Goal: Task Accomplishment & Management: Complete application form

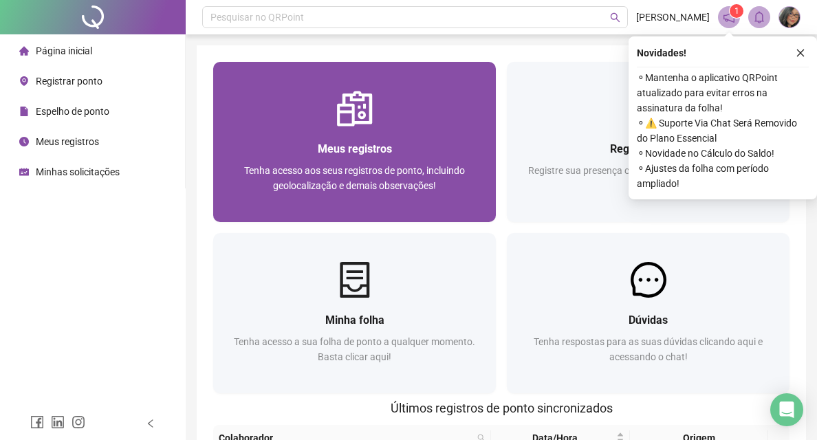
click at [318, 155] on span "Meus registros" at bounding box center [355, 148] width 74 height 13
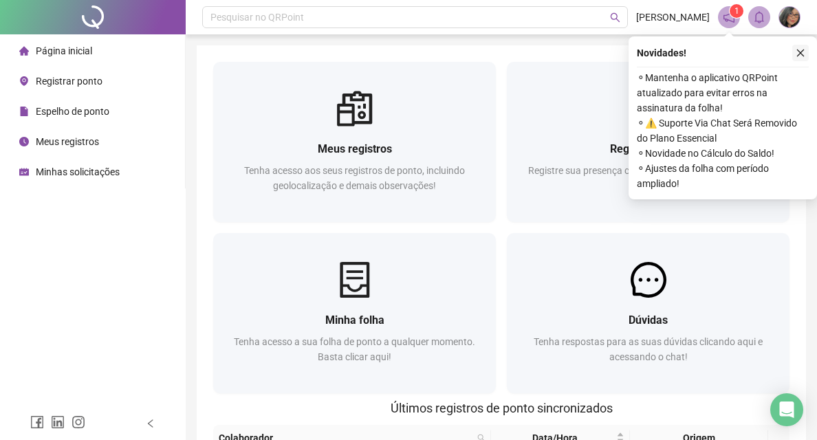
click at [803, 52] on icon "close" at bounding box center [801, 53] width 10 height 10
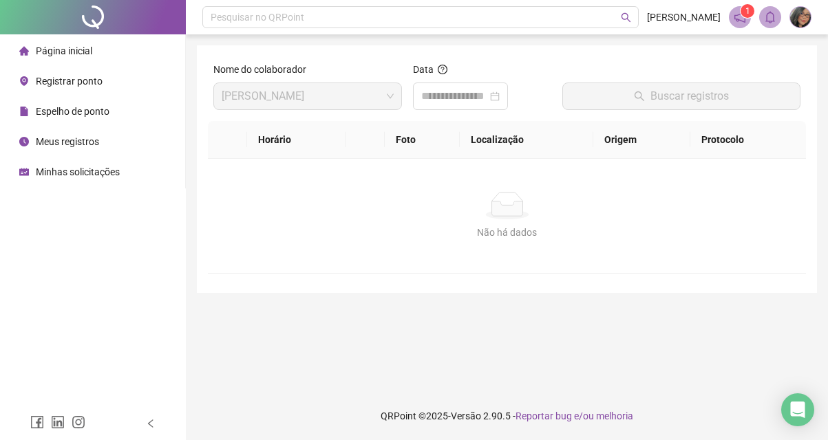
click at [197, 186] on div "Nome do colaborador [PERSON_NAME] Data Buscar registros Horário Foto Localizaçã…" at bounding box center [507, 169] width 620 height 248
click at [80, 80] on span "Registrar ponto" at bounding box center [69, 81] width 67 height 11
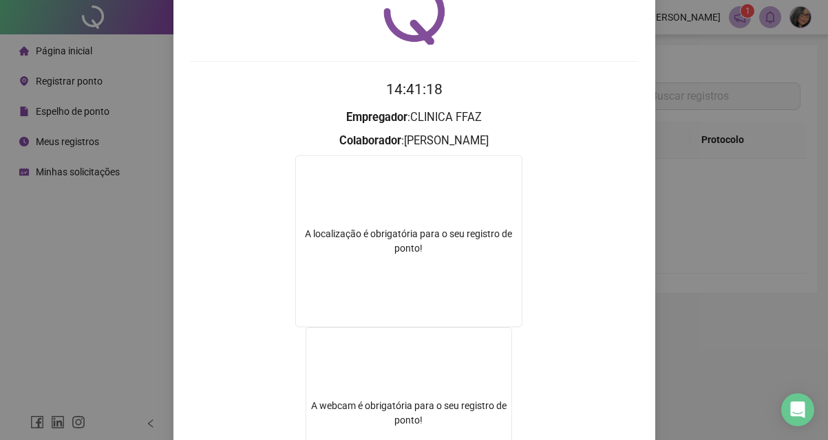
scroll to position [138, 0]
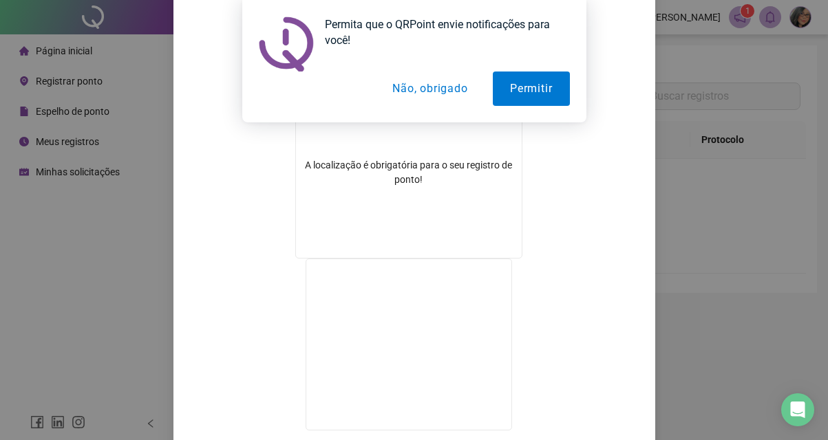
click at [530, 86] on button "Permitir" at bounding box center [531, 89] width 76 height 34
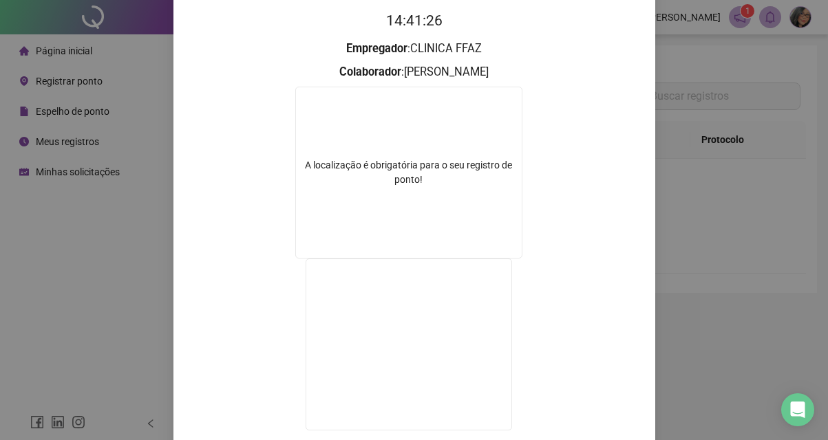
scroll to position [224, 0]
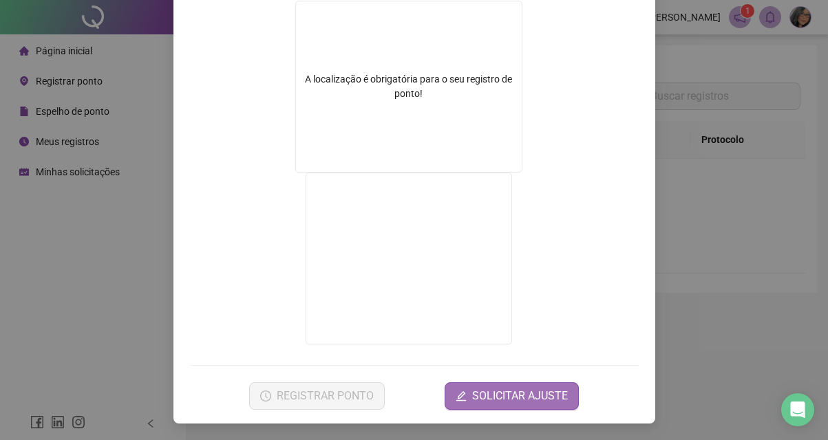
click at [490, 391] on span "SOLICITAR AJUSTE" at bounding box center [520, 396] width 96 height 17
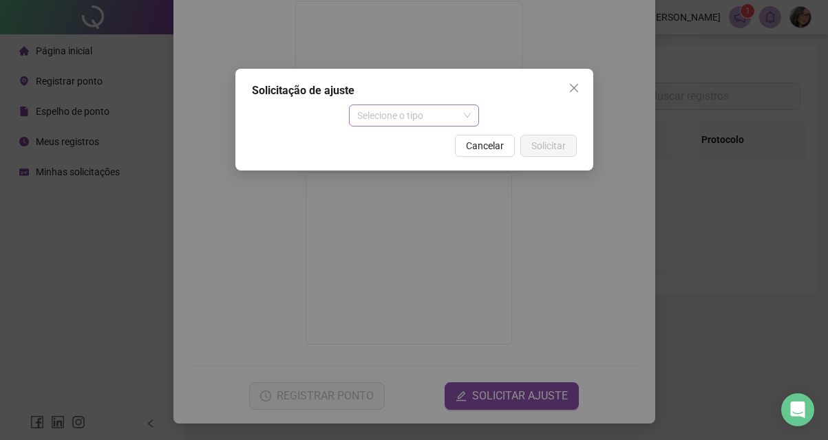
click at [453, 122] on span "Selecione o tipo" at bounding box center [413, 115] width 113 height 21
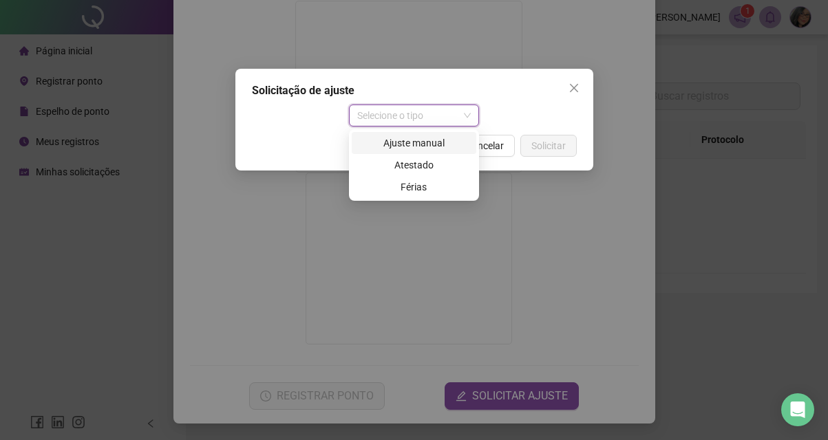
click at [431, 140] on div "Ajuste manual" at bounding box center [414, 143] width 108 height 15
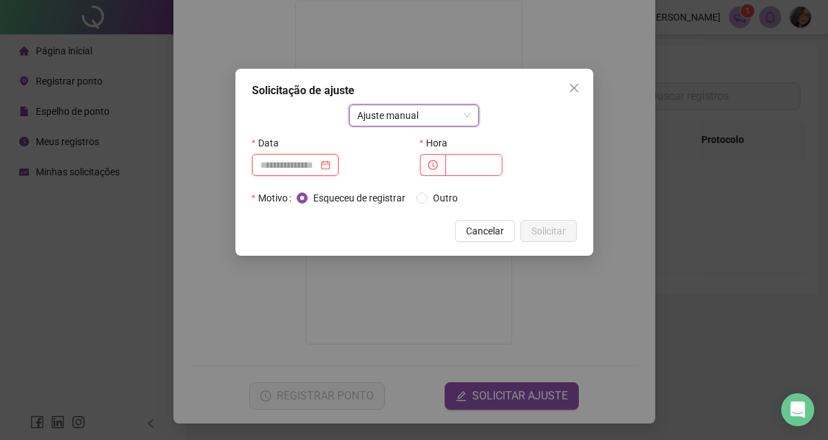
click at [316, 163] on input at bounding box center [289, 165] width 58 height 15
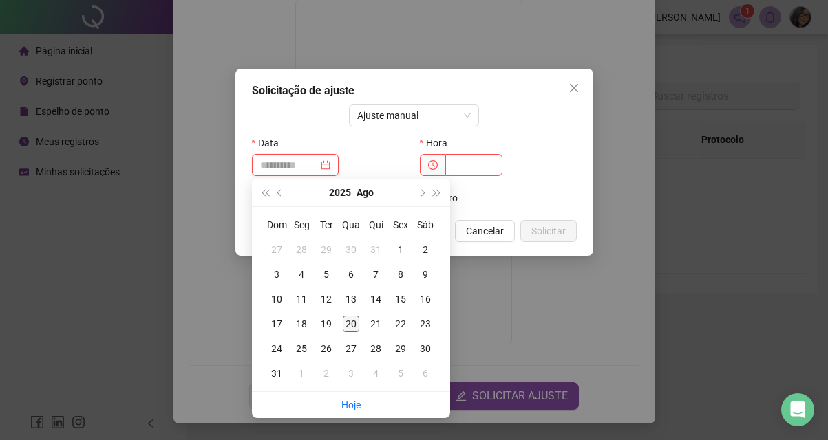
type input "**********"
click at [349, 327] on div "20" at bounding box center [351, 324] width 17 height 17
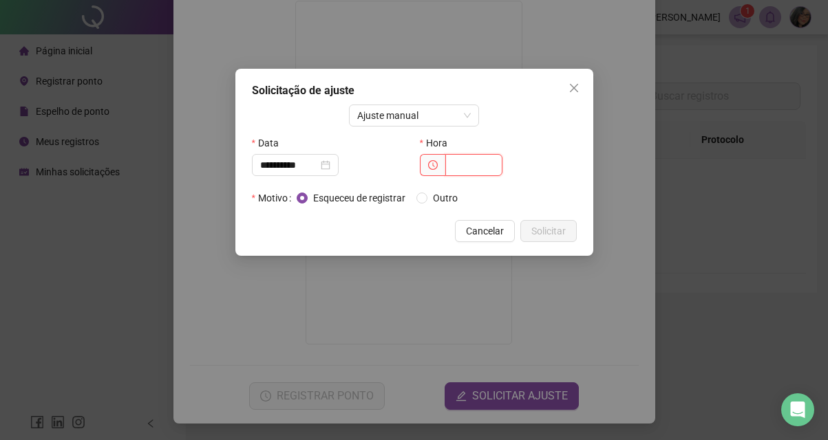
click at [475, 162] on input "text" at bounding box center [473, 165] width 57 height 22
type input "*****"
click at [564, 234] on span "Solicitar" at bounding box center [548, 231] width 34 height 15
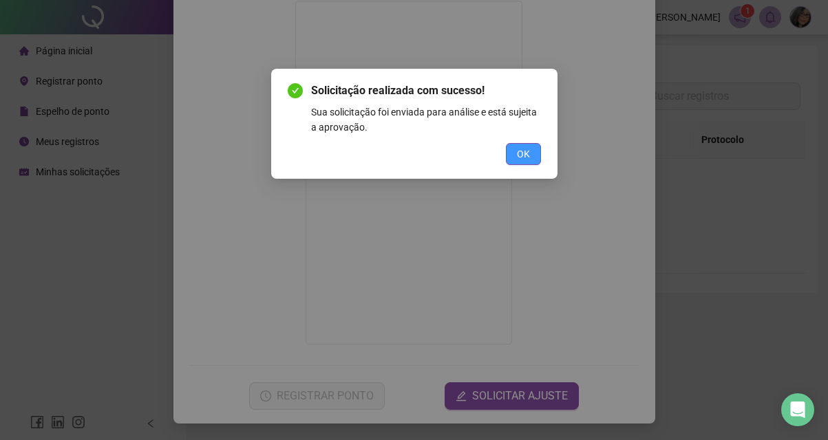
click at [522, 150] on span "OK" at bounding box center [523, 154] width 13 height 15
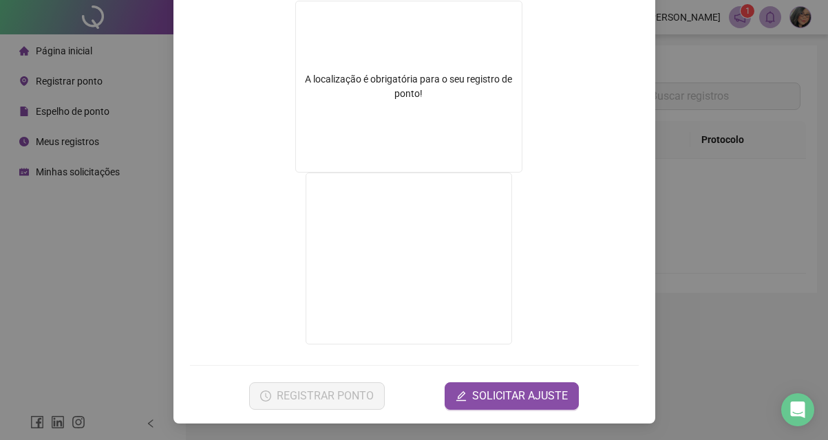
scroll to position [0, 0]
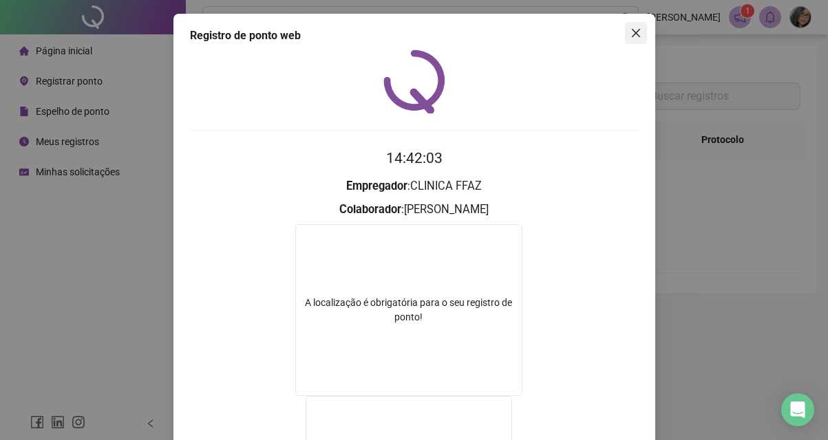
click at [630, 38] on icon "close" at bounding box center [635, 33] width 11 height 11
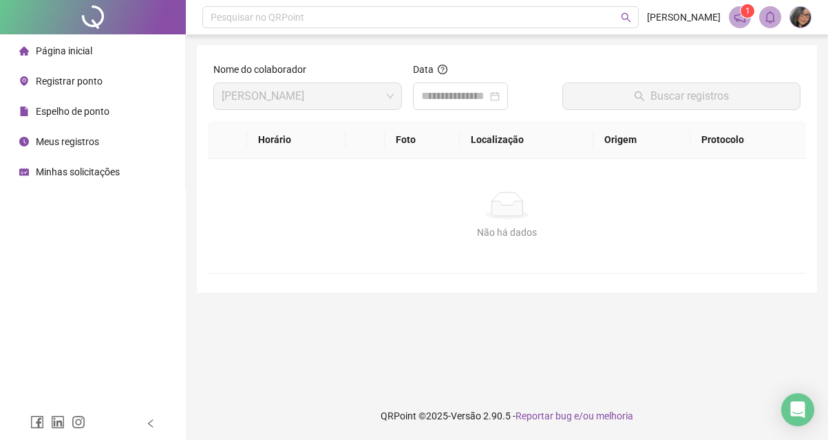
click at [91, 130] on div "Meus registros" at bounding box center [59, 142] width 80 height 28
click at [94, 138] on span "Meus registros" at bounding box center [67, 141] width 63 height 11
click at [94, 139] on span "Meus registros" at bounding box center [67, 141] width 63 height 11
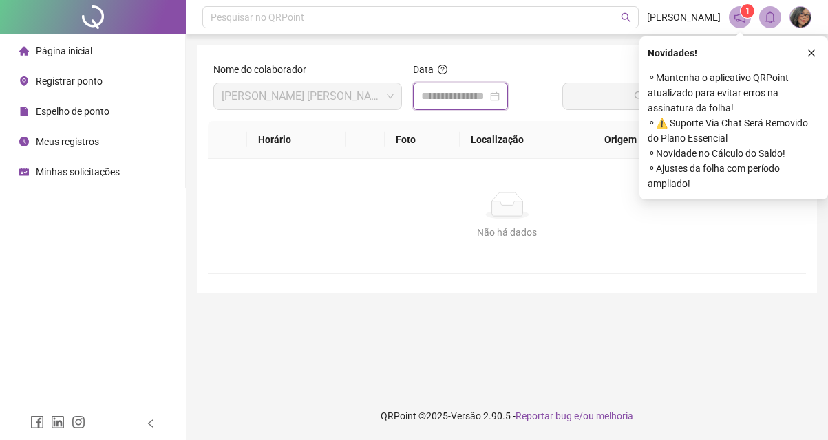
click at [473, 98] on input at bounding box center [454, 96] width 66 height 17
click at [487, 98] on input at bounding box center [454, 96] width 66 height 17
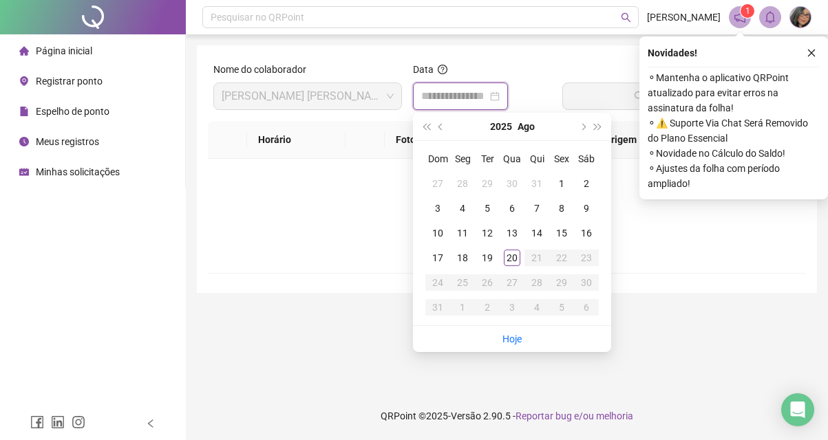
click at [499, 93] on div at bounding box center [460, 96] width 78 height 17
type input "**********"
drag, startPoint x: 515, startPoint y: 259, endPoint x: 675, endPoint y: 153, distance: 192.7
click at [515, 258] on div "20" at bounding box center [512, 258] width 17 height 17
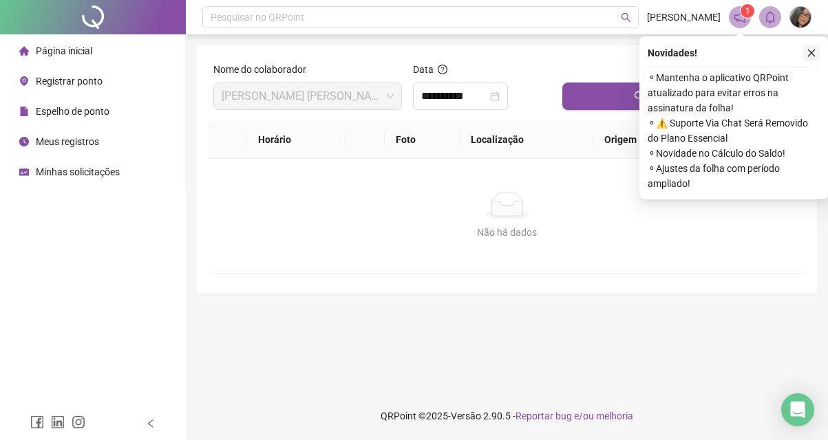
click at [808, 52] on icon "close" at bounding box center [811, 53] width 10 height 10
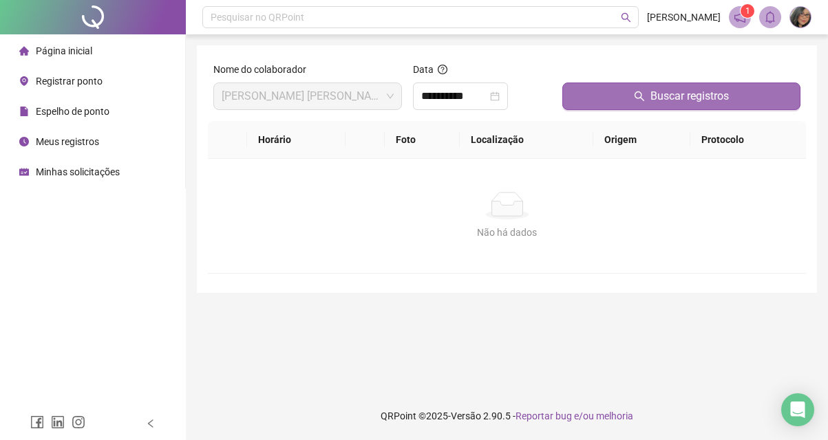
click at [689, 95] on span "Buscar registros" at bounding box center [689, 96] width 78 height 17
